Goal: Find specific page/section: Find specific page/section

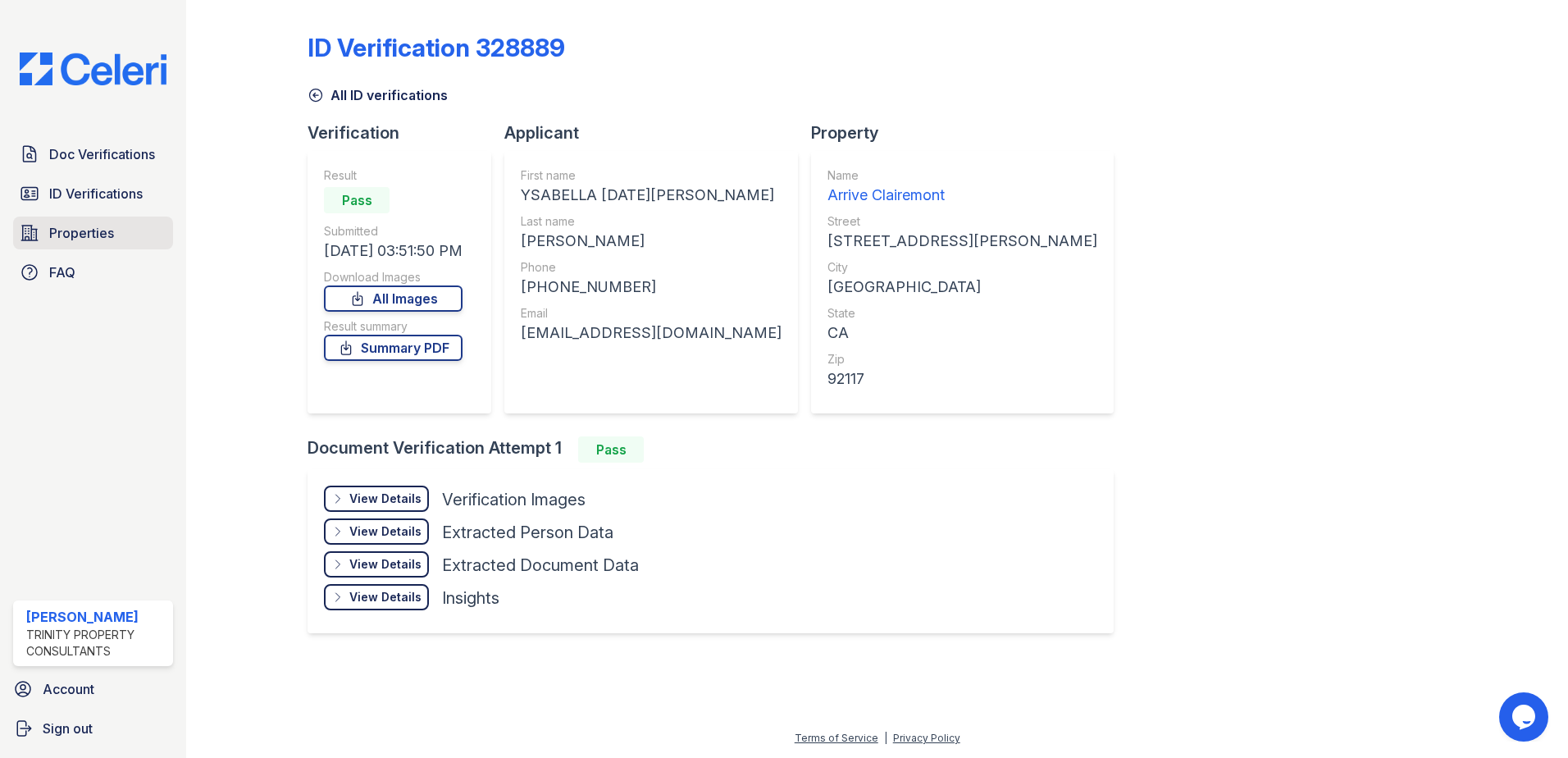
click at [78, 234] on span "Properties" at bounding box center [81, 233] width 65 height 20
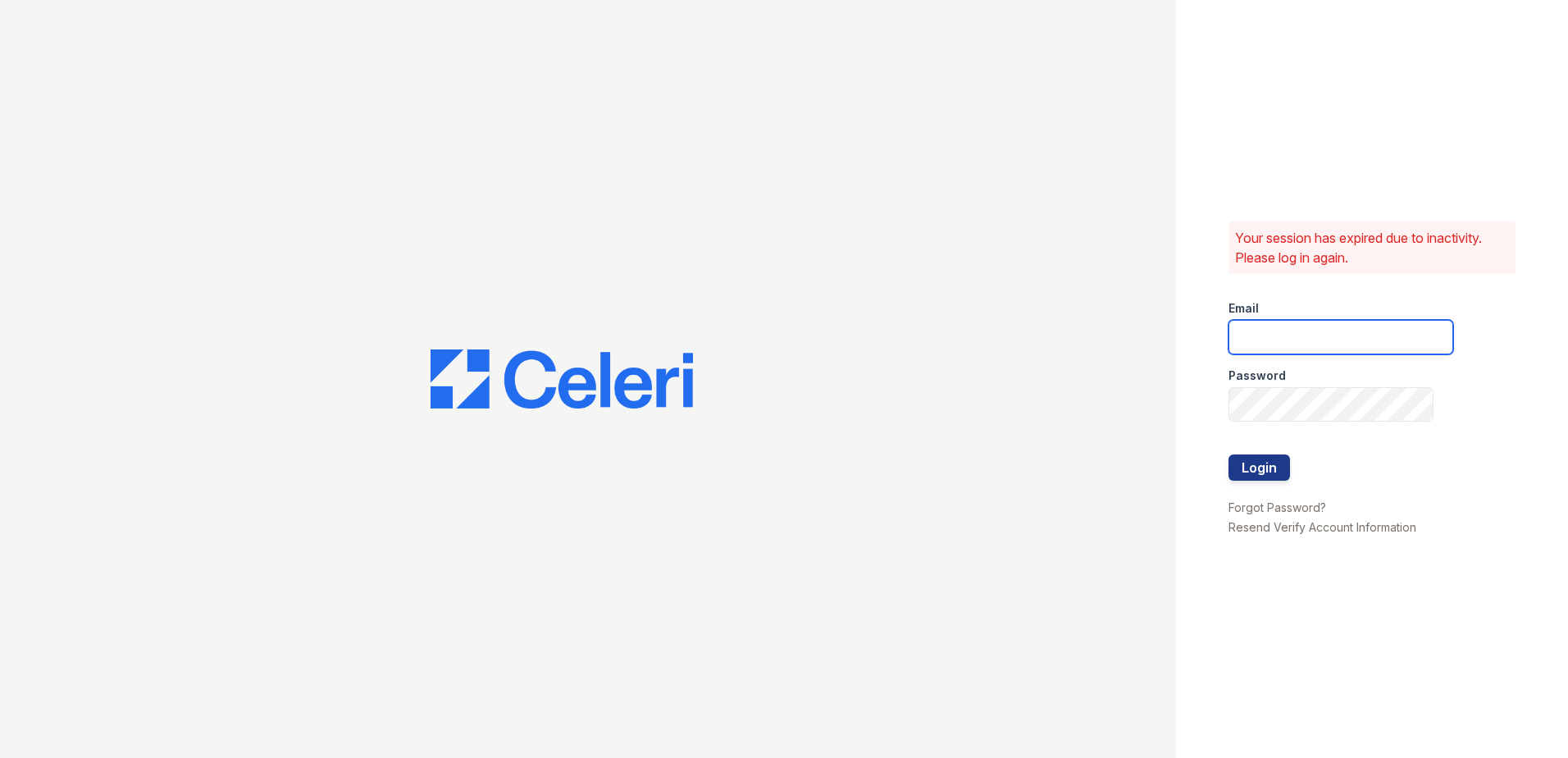
type input "[EMAIL_ADDRESS][DOMAIN_NAME]"
click at [1247, 469] on button "Login" at bounding box center [1259, 468] width 62 height 26
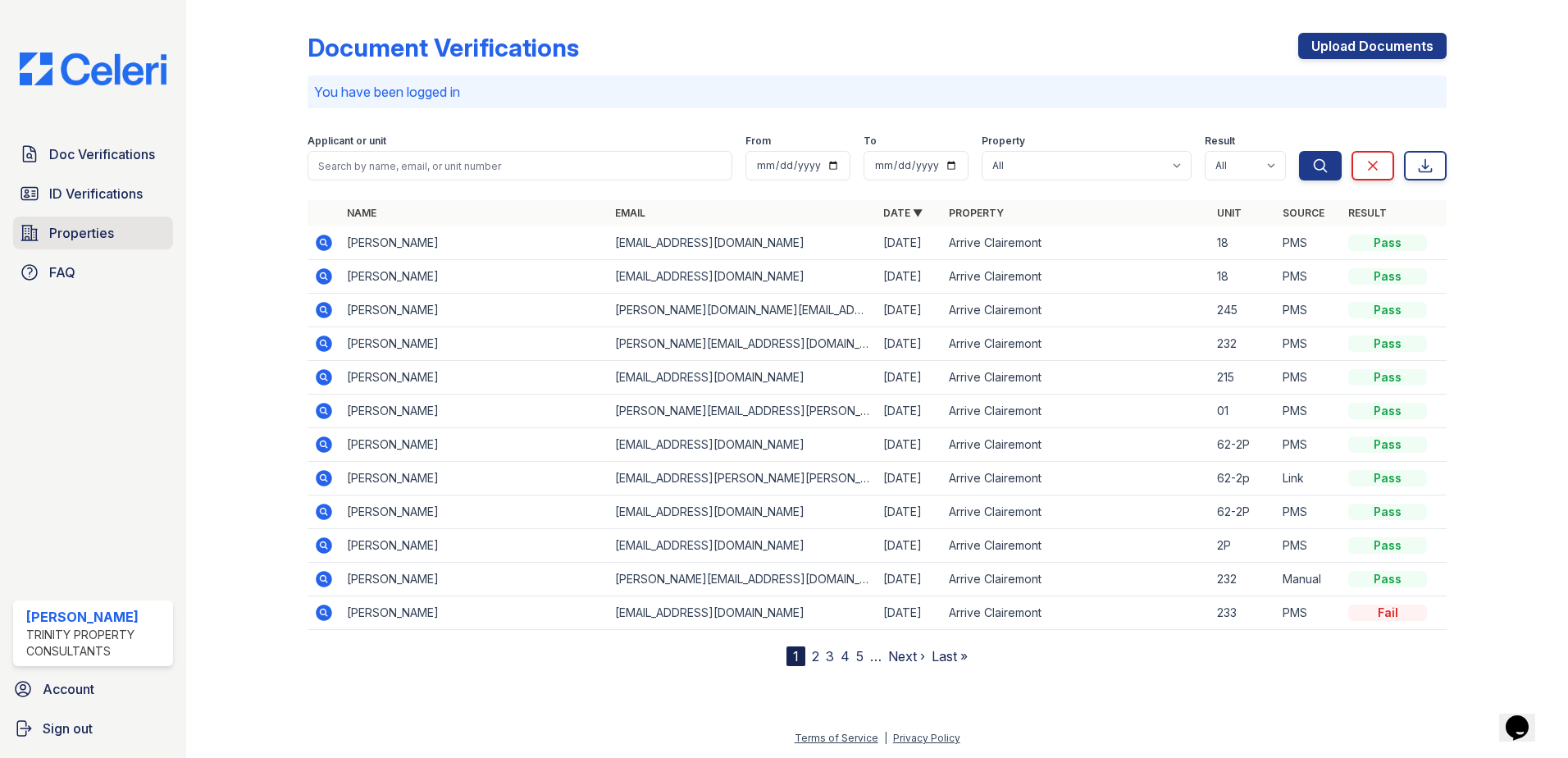
click at [86, 236] on span "Properties" at bounding box center [81, 233] width 65 height 20
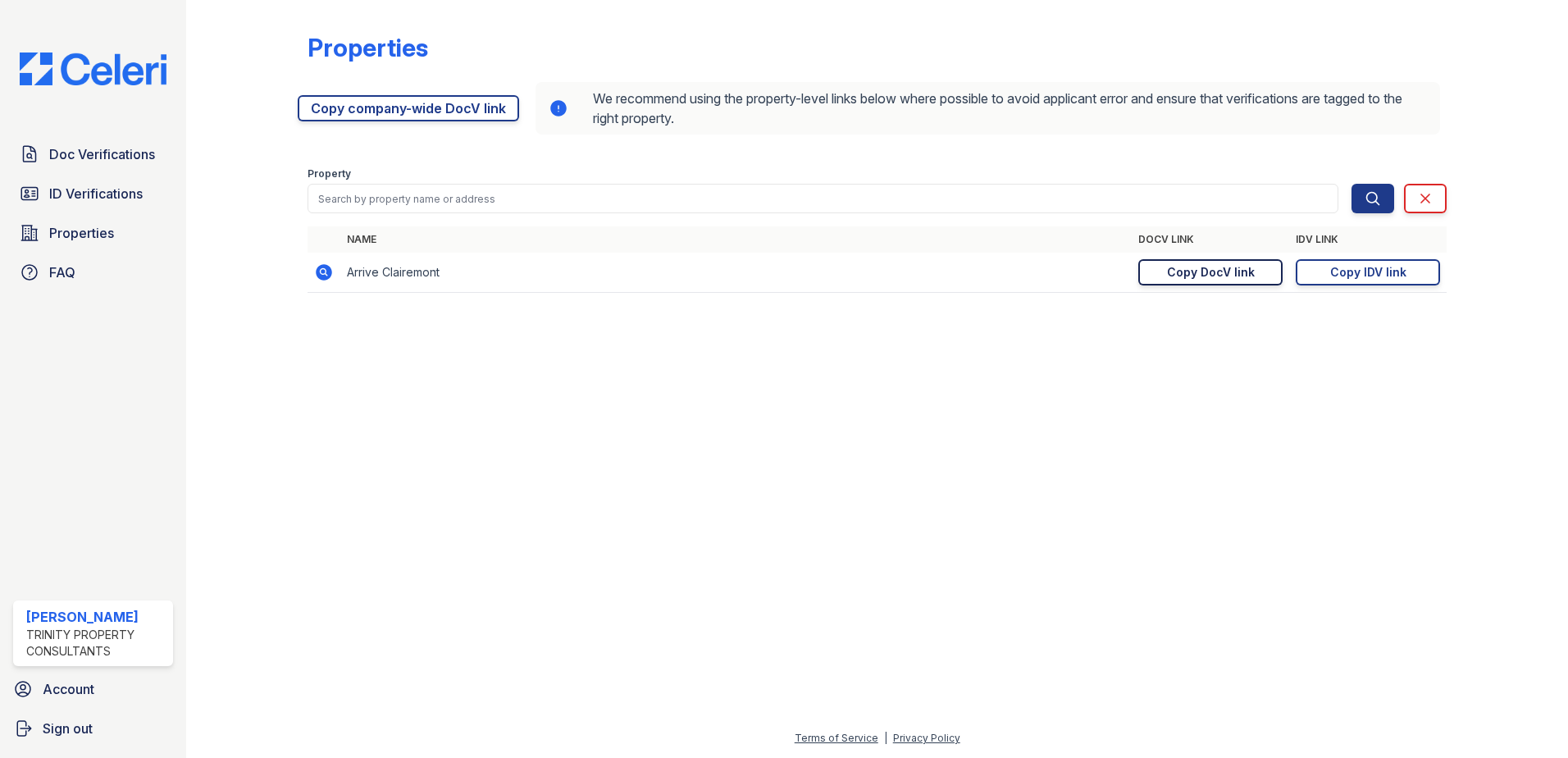
click at [1204, 270] on div "Copy DocV link" at bounding box center [1210, 272] width 88 height 16
